Goal: Entertainment & Leisure: Consume media (video, audio)

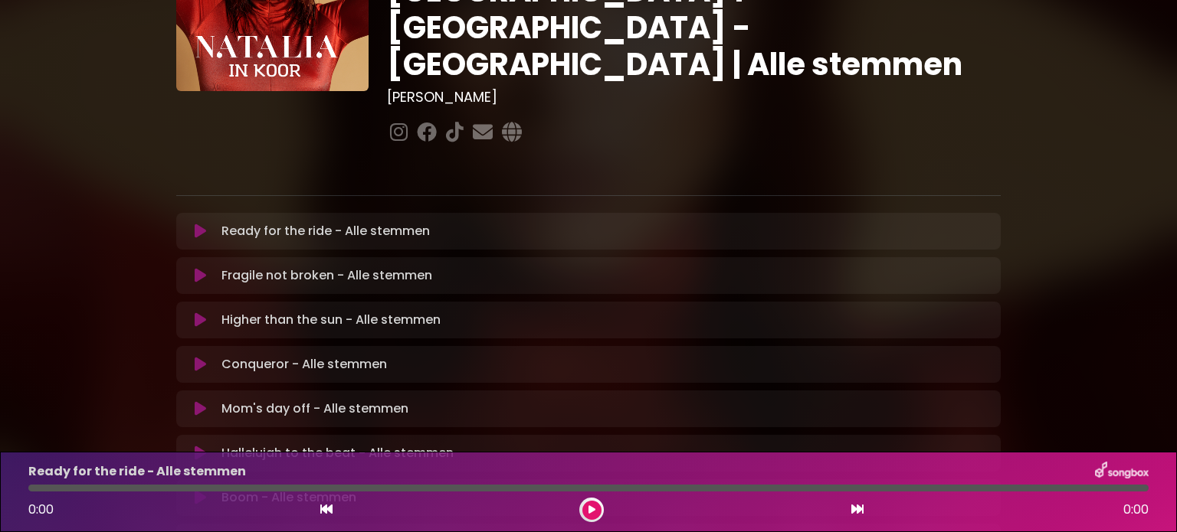
scroll to position [156, 0]
click at [199, 224] on icon at bounding box center [200, 231] width 11 height 15
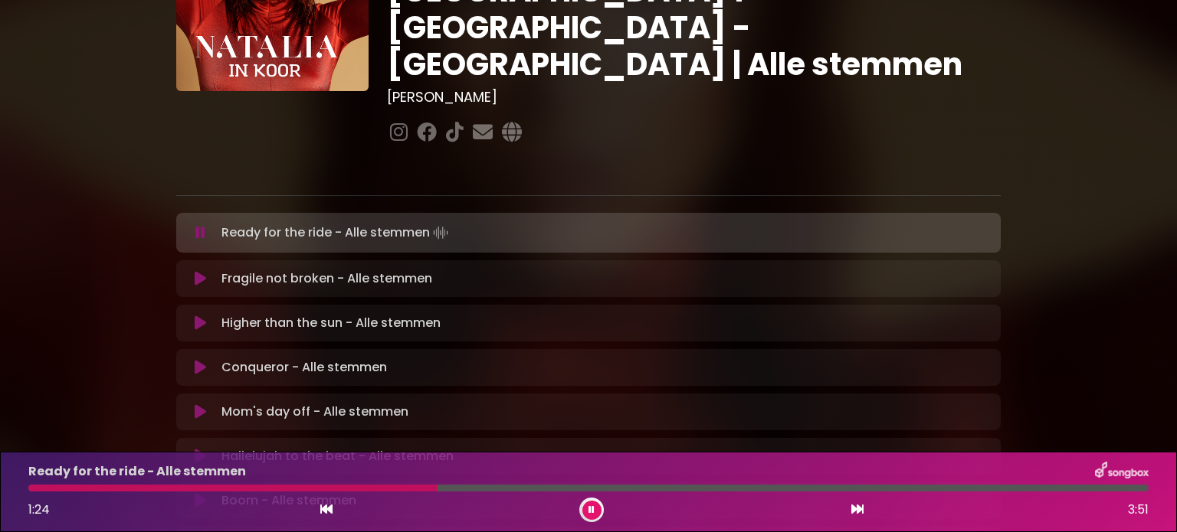
click at [437, 489] on div at bounding box center [588, 488] width 1120 height 7
click at [594, 511] on icon at bounding box center [591, 510] width 6 height 9
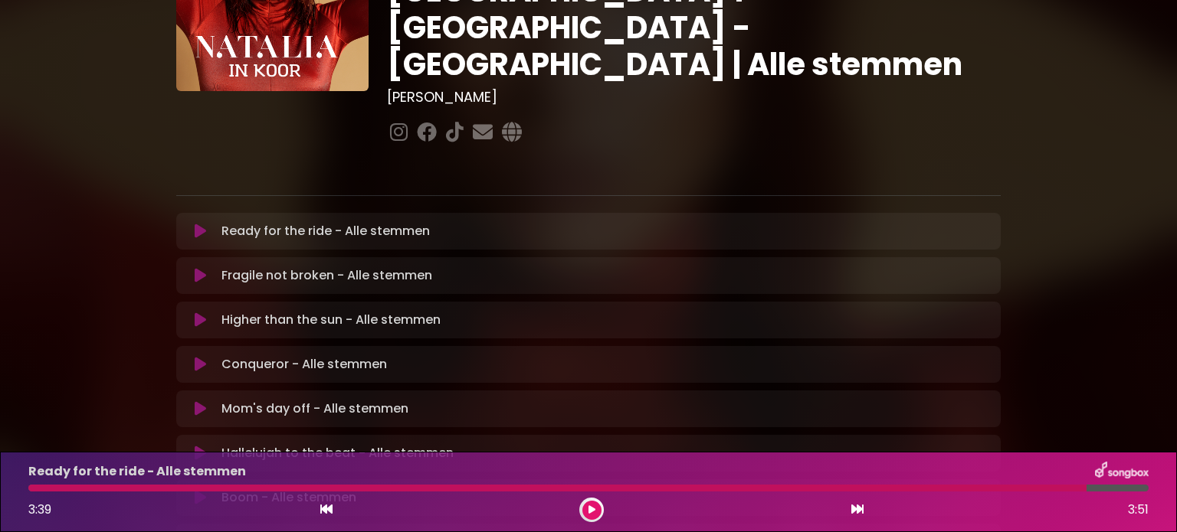
click at [31, 491] on div at bounding box center [557, 488] width 1058 height 7
click at [195, 224] on icon at bounding box center [200, 231] width 11 height 15
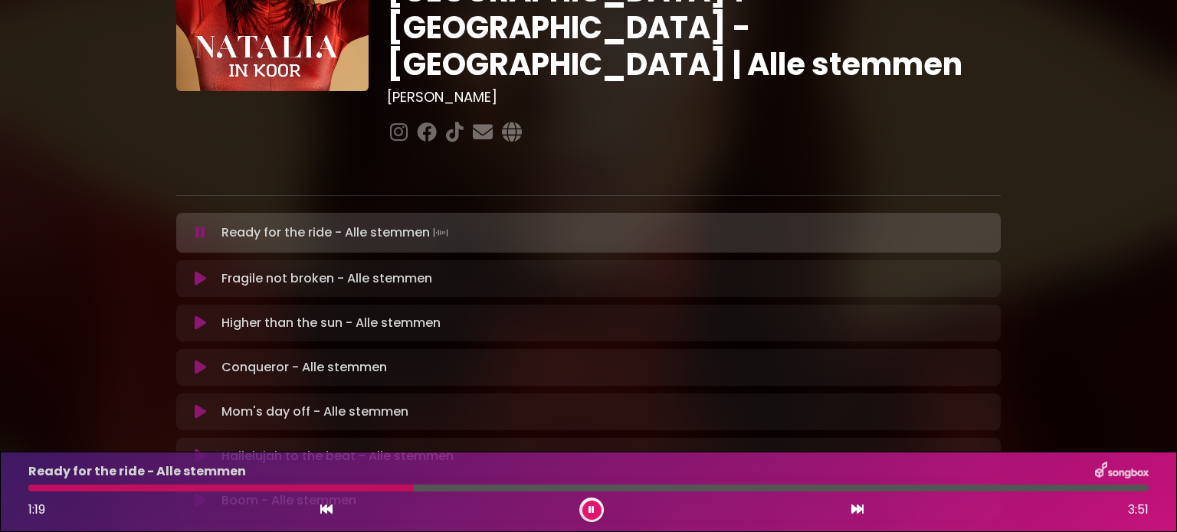
click at [185, 225] on button at bounding box center [200, 232] width 30 height 15
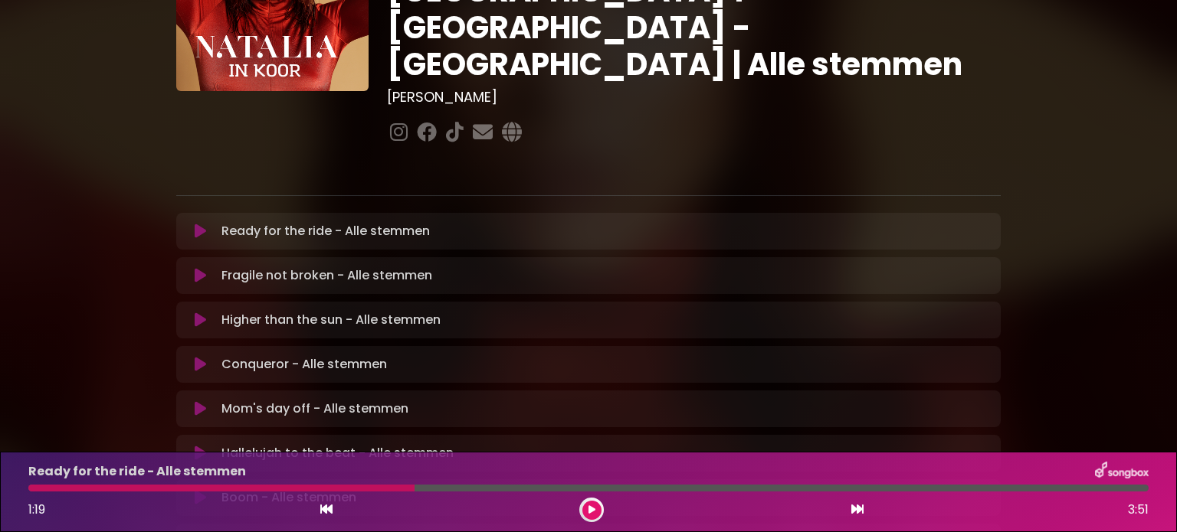
click at [185, 224] on button at bounding box center [200, 231] width 30 height 15
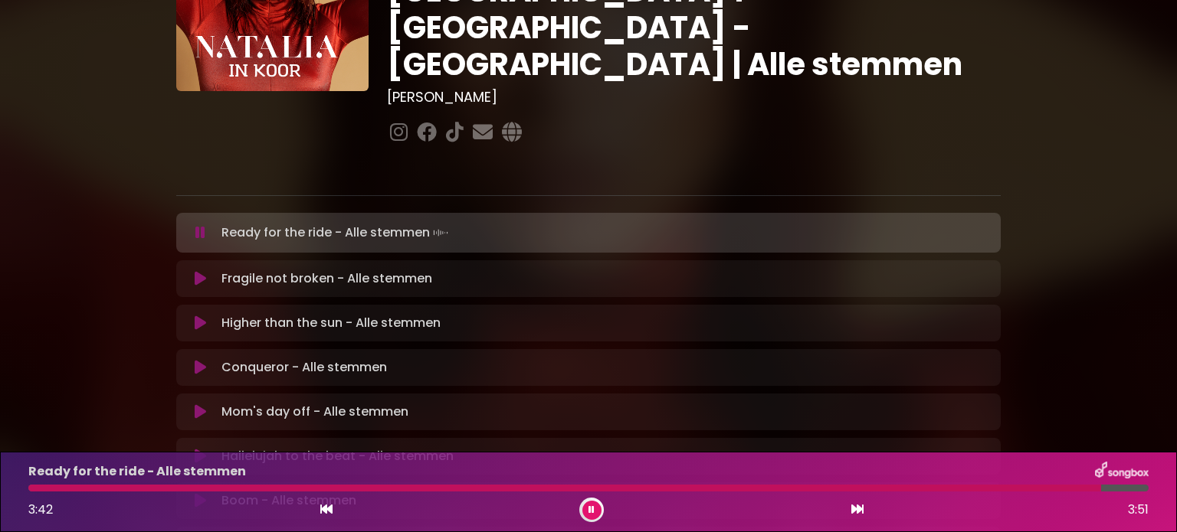
click at [589, 506] on icon at bounding box center [591, 510] width 6 height 9
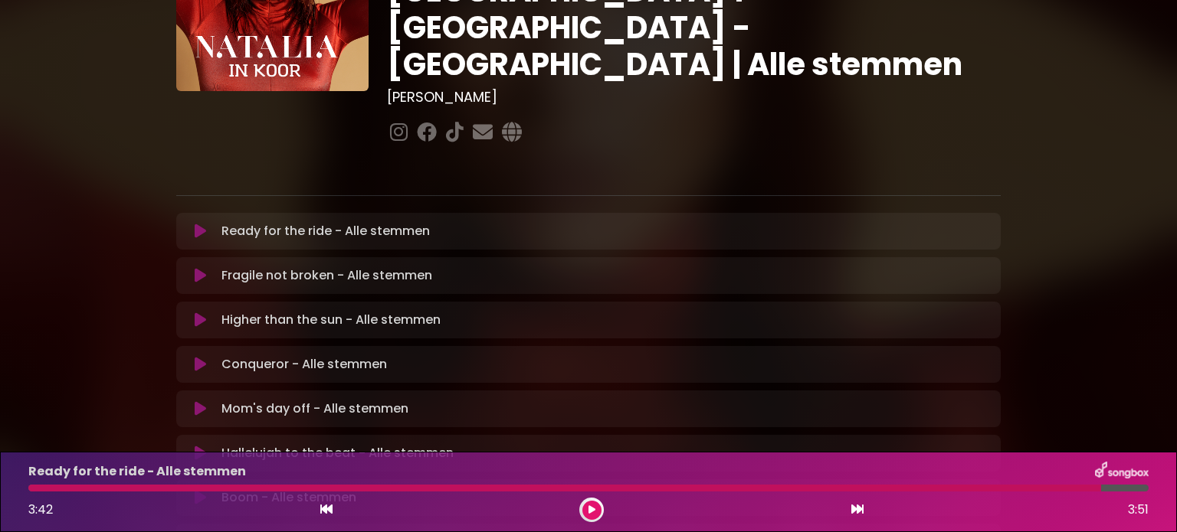
click at [201, 268] on icon at bounding box center [200, 275] width 11 height 15
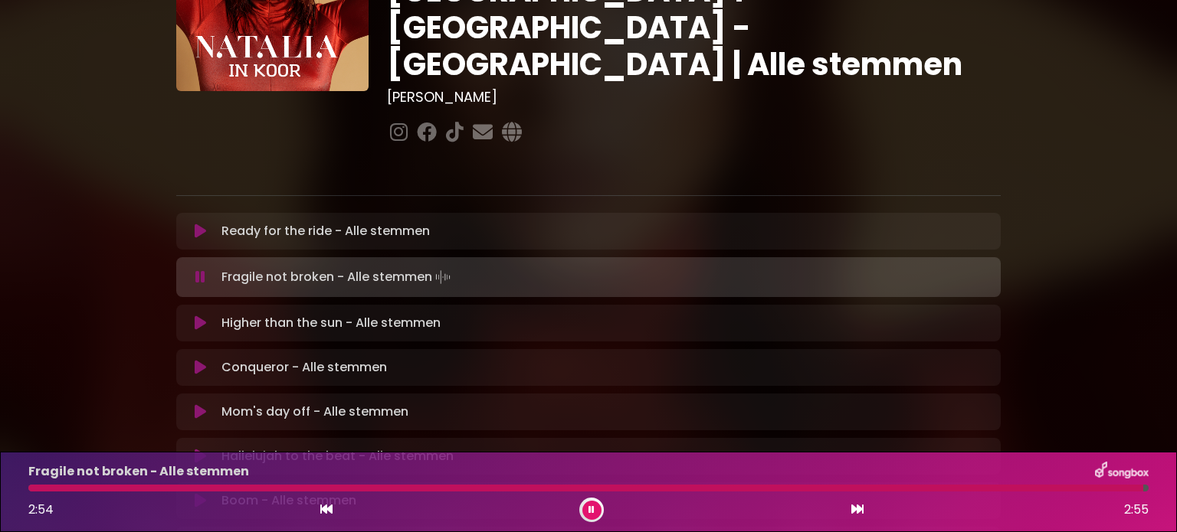
click at [211, 270] on button at bounding box center [200, 277] width 30 height 15
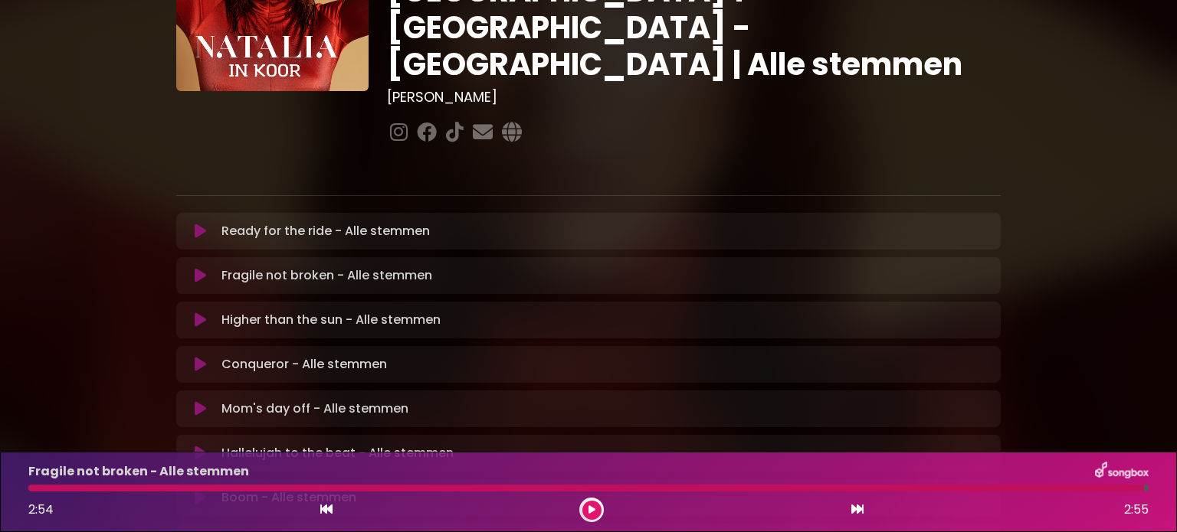
click at [195, 268] on icon at bounding box center [200, 275] width 11 height 15
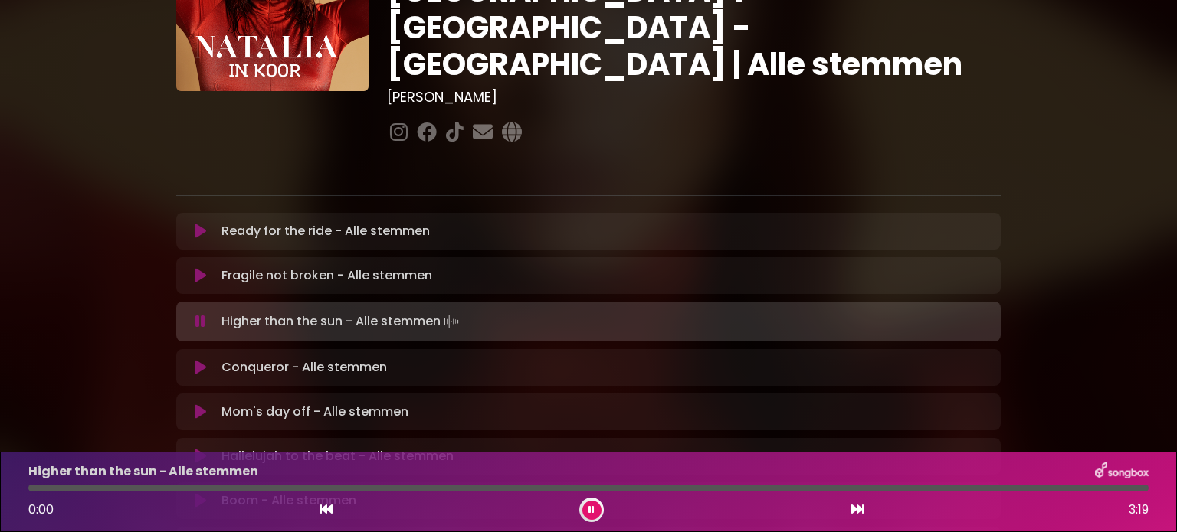
click at [193, 268] on button at bounding box center [200, 275] width 30 height 15
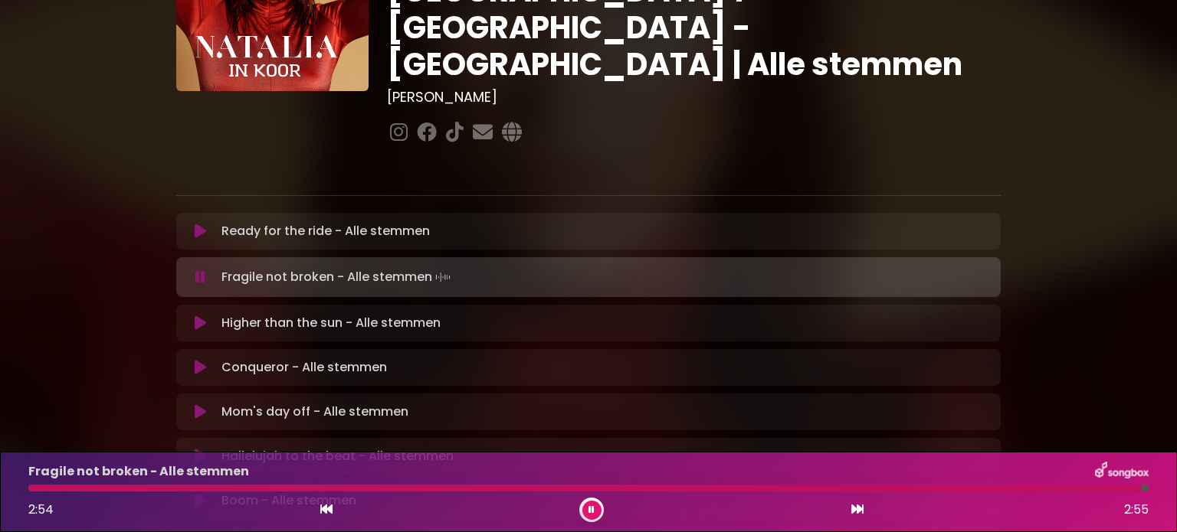
click at [598, 510] on button at bounding box center [591, 510] width 19 height 19
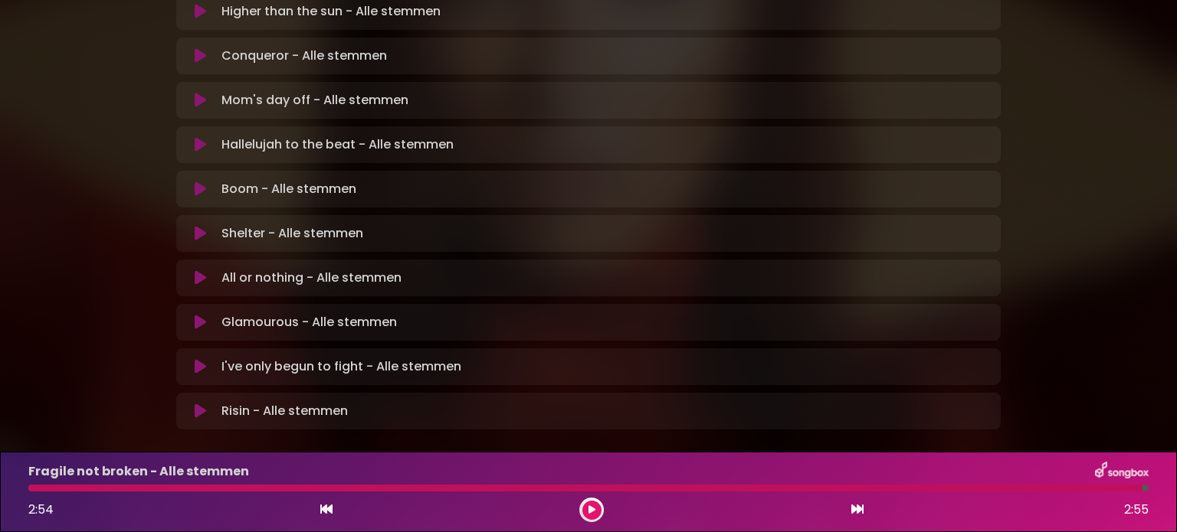
scroll to position [483, 0]
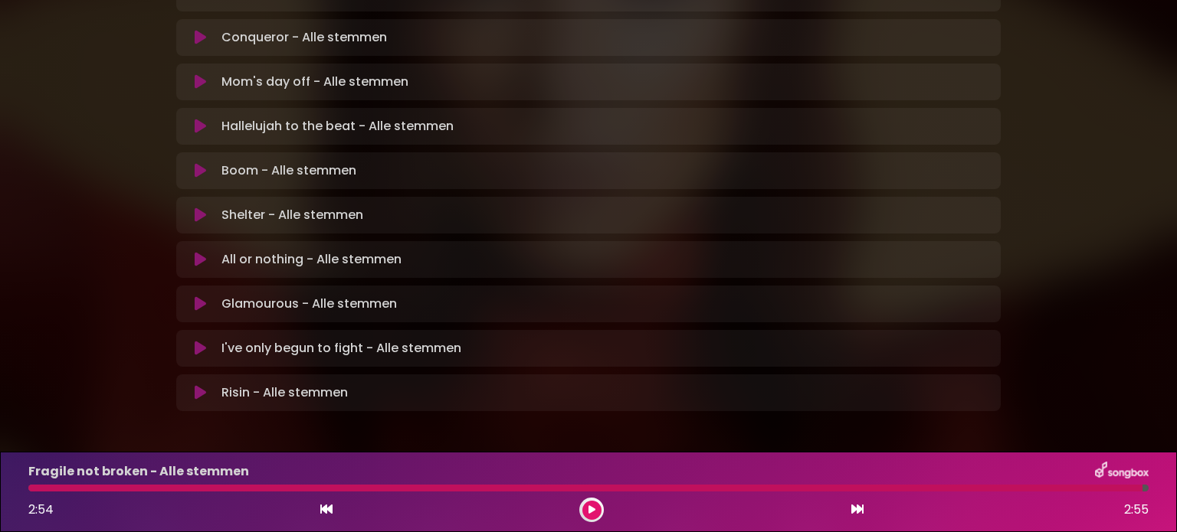
click at [195, 341] on icon at bounding box center [200, 348] width 11 height 15
